Goal: Feedback & Contribution: Submit feedback/report problem

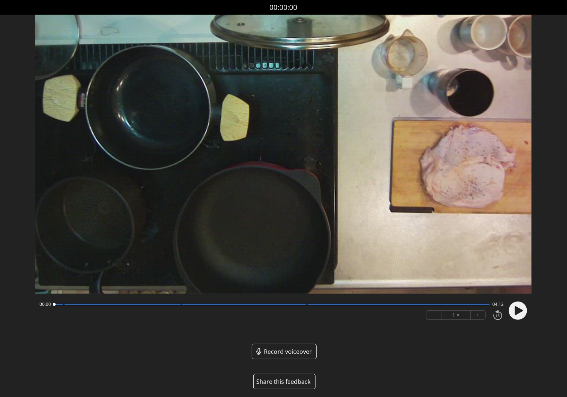
click at [291, 382] on button "Share this feedback" at bounding box center [284, 381] width 62 height 15
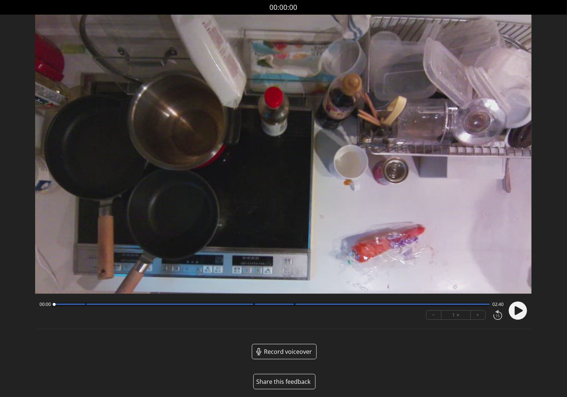
click at [286, 381] on button "Share this feedback" at bounding box center [284, 381] width 62 height 15
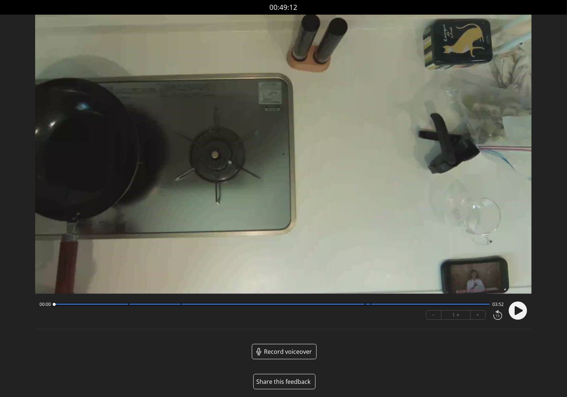
click at [285, 378] on button "Share this feedback" at bounding box center [284, 381] width 62 height 15
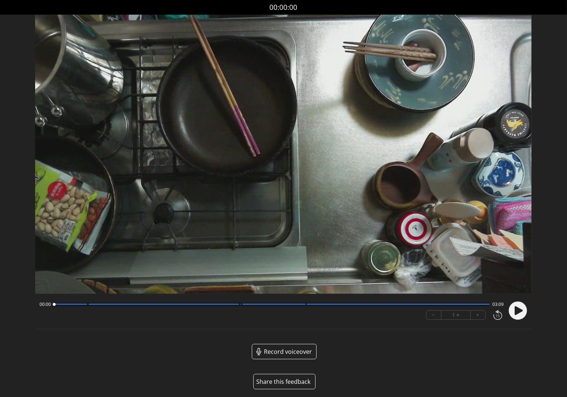
click at [285, 381] on button "Share this feedback" at bounding box center [284, 381] width 62 height 15
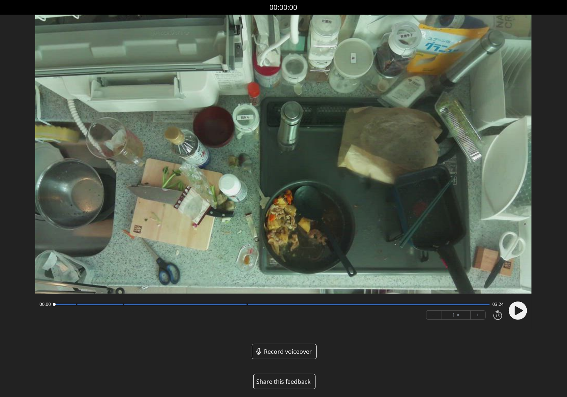
click at [294, 381] on button "Share this feedback" at bounding box center [284, 381] width 62 height 15
